Goal: Task Accomplishment & Management: Use online tool/utility

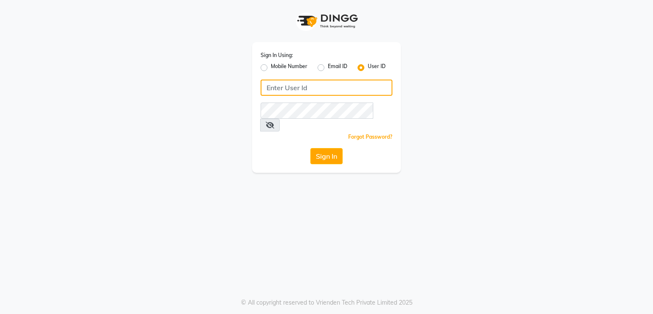
click at [311, 84] on input "Username" at bounding box center [327, 88] width 132 height 16
type input "pooja123"
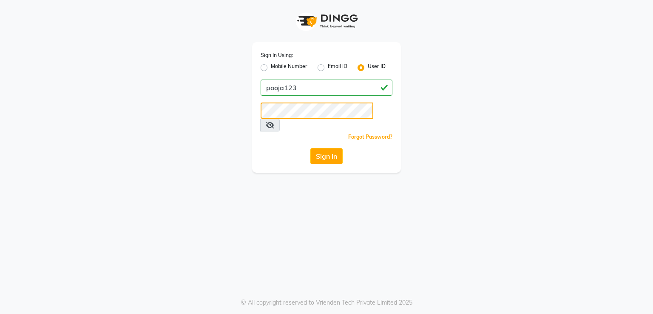
click at [311, 148] on button "Sign In" at bounding box center [327, 156] width 32 height 16
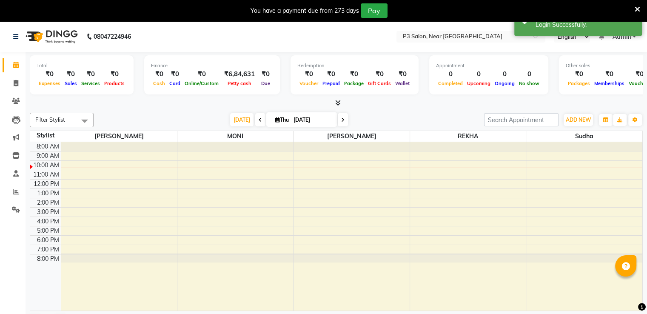
click at [636, 11] on icon at bounding box center [638, 10] width 6 height 8
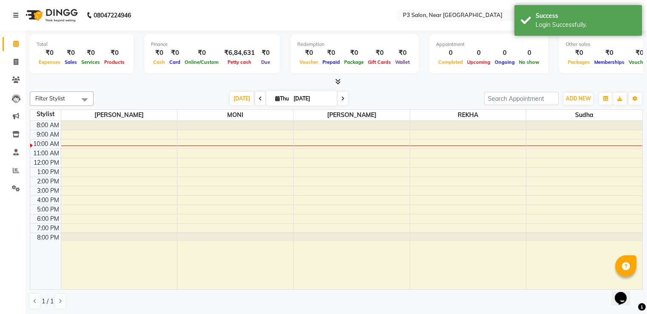
scroll to position [0, 0]
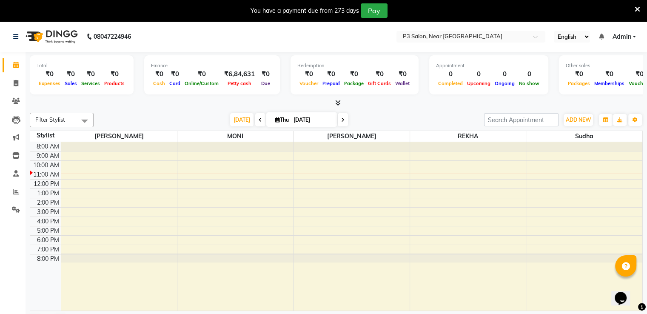
click at [637, 9] on icon at bounding box center [638, 10] width 6 height 8
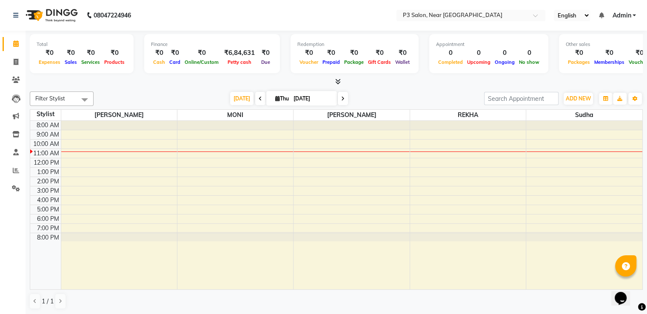
click at [168, 89] on div "Filter Stylist Select All [PERSON_NAME] [PERSON_NAME] REKHA Sudha [DATE] [DATE]…" at bounding box center [336, 200] width 613 height 225
click at [391, 94] on div "[DATE] [DATE]" at bounding box center [289, 98] width 382 height 13
click at [148, 92] on div "[DATE] [DATE]" at bounding box center [289, 98] width 382 height 13
